Goal: Task Accomplishment & Management: Manage account settings

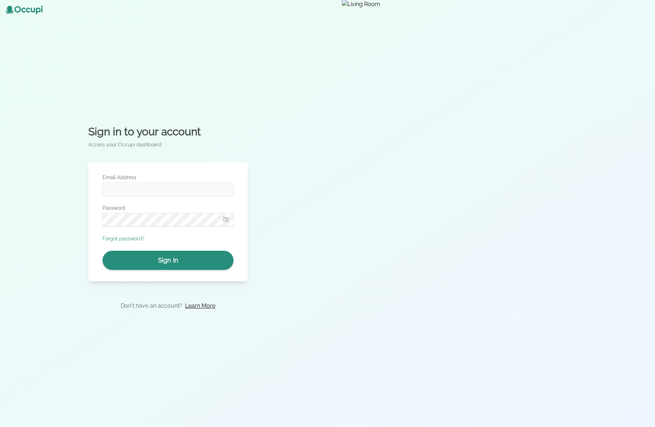
type input "**********"
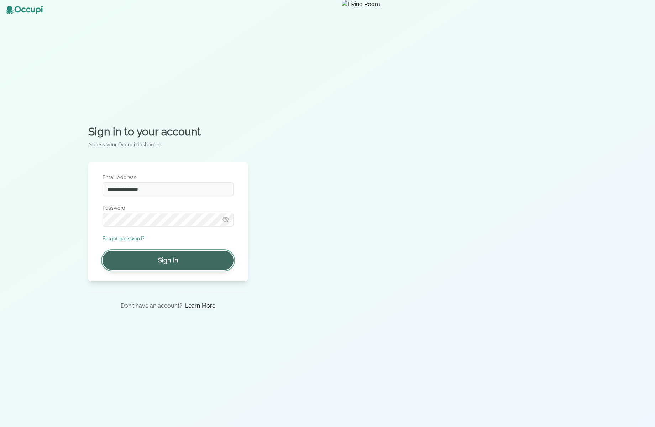
click at [155, 258] on button "Sign In" at bounding box center [167, 259] width 131 height 19
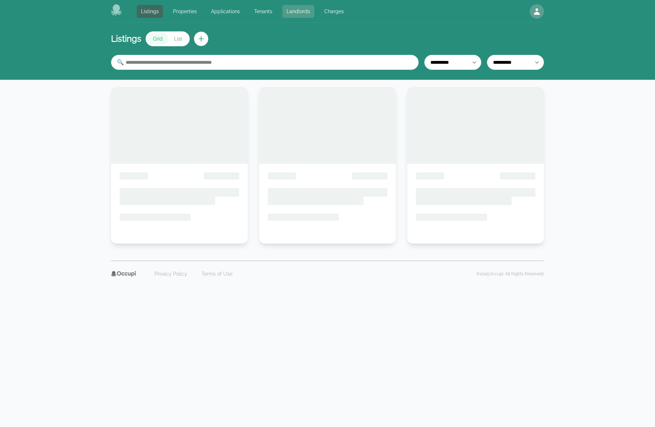
click at [290, 11] on link "Landlords" at bounding box center [298, 11] width 32 height 13
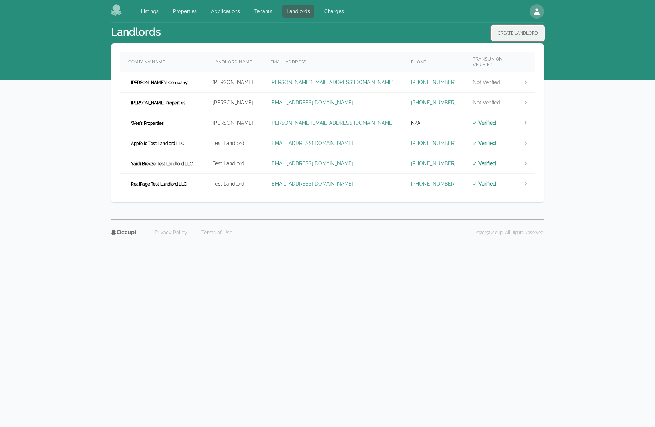
click at [505, 31] on button "Create Landlord" at bounding box center [517, 33] width 52 height 15
click at [592, 296] on body "Listings Properties Applications Tenants Landlords Charges Open main menu Open …" at bounding box center [327, 213] width 655 height 427
click at [242, 158] on td "Test Landlord" at bounding box center [233, 163] width 58 height 20
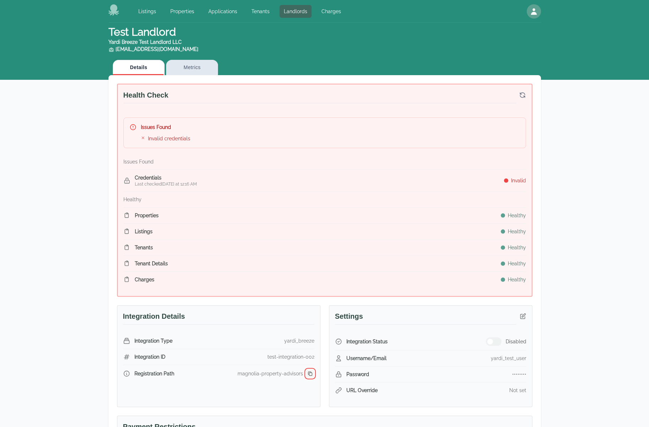
click at [309, 371] on icon "button" at bounding box center [310, 373] width 4 height 4
